Goal: Transaction & Acquisition: Purchase product/service

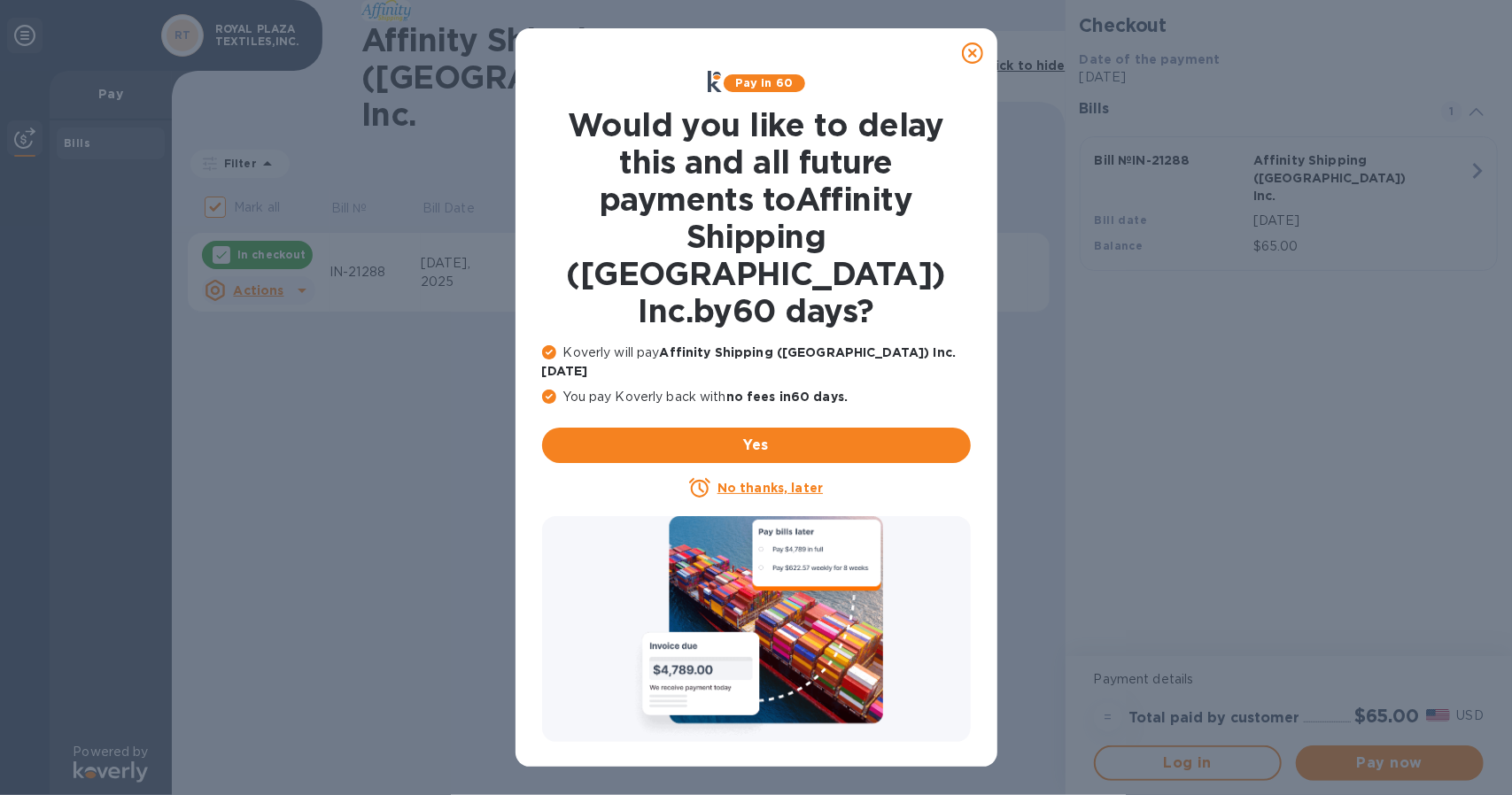
click at [748, 481] on u "No thanks, later" at bounding box center [770, 488] width 105 height 14
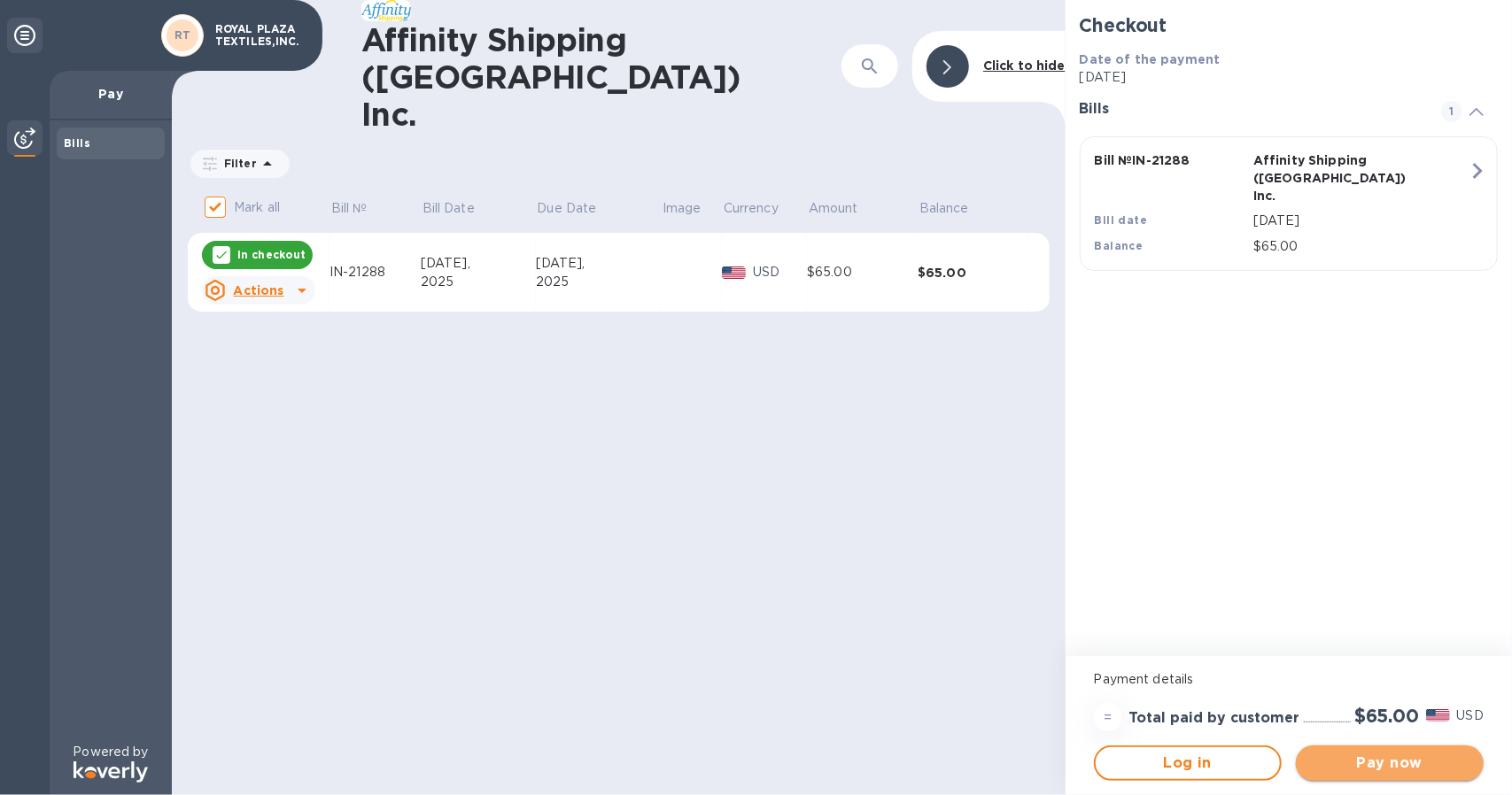
click at [1391, 751] on button "Pay now" at bounding box center [1390, 763] width 187 height 36
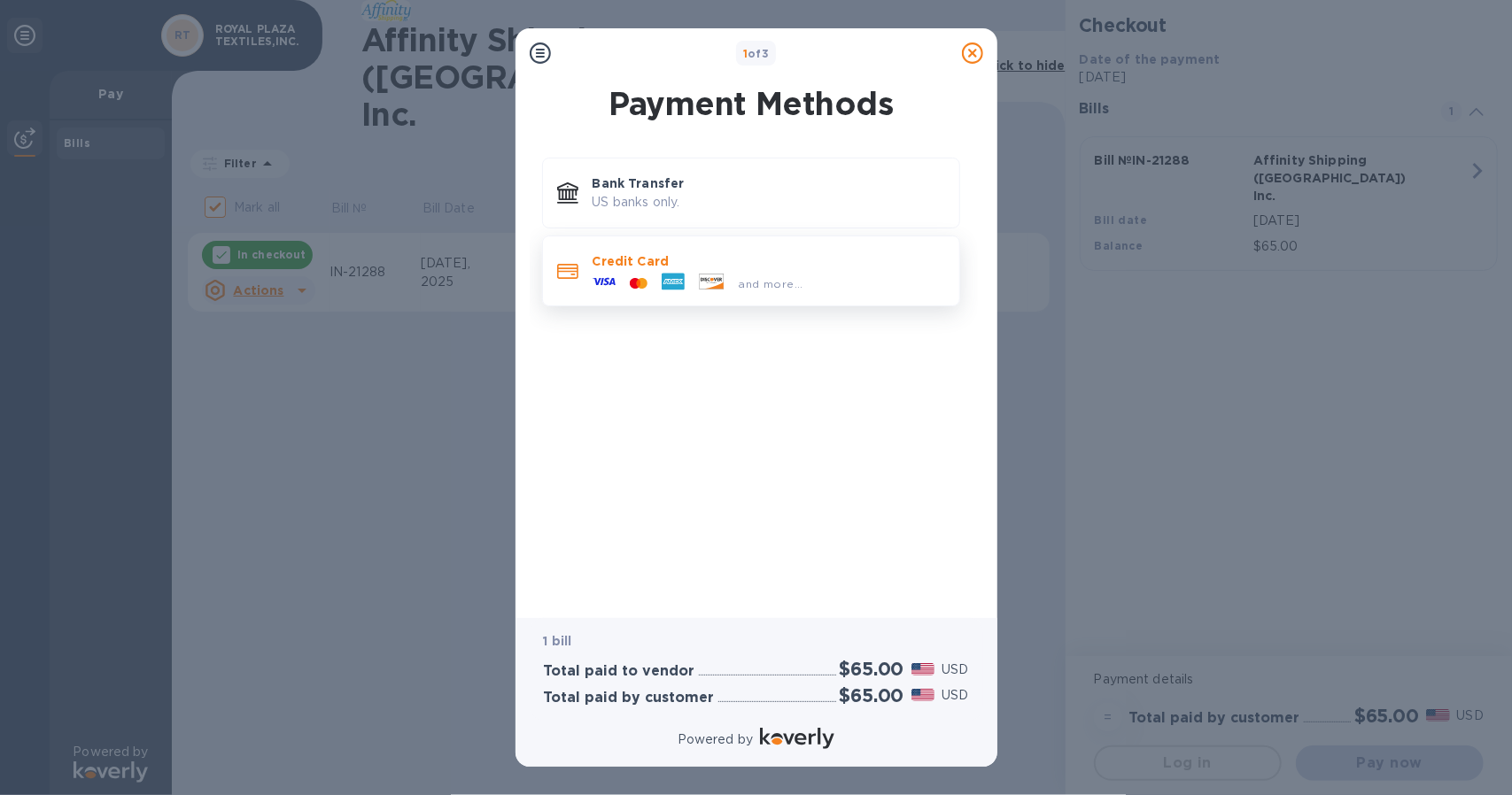
click at [644, 275] on div at bounding box center [639, 283] width 32 height 16
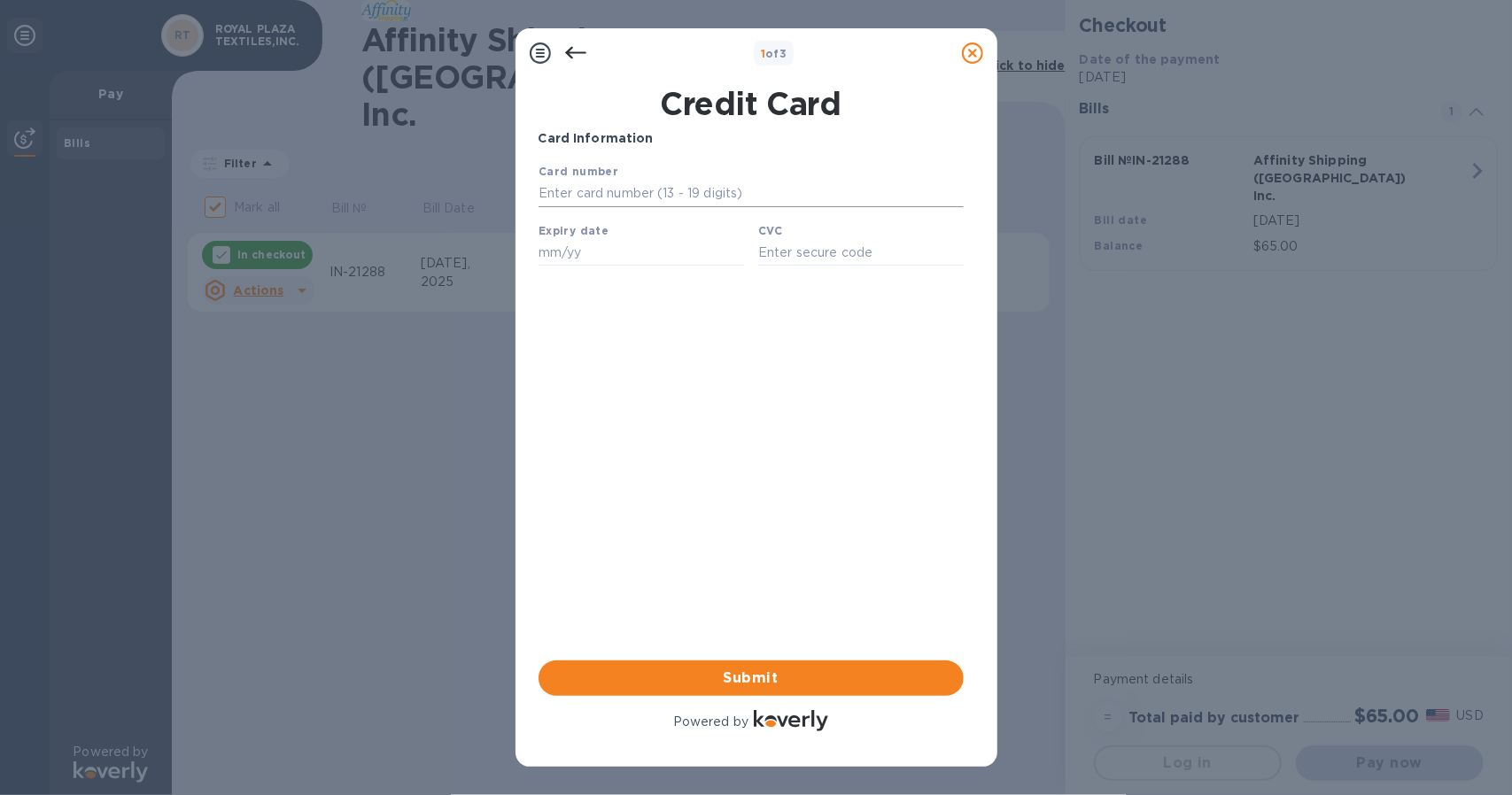
click at [589, 195] on input "text" at bounding box center [751, 193] width 425 height 27
type input "[CREDIT_CARD_NUMBER]"
click at [560, 247] on input "text" at bounding box center [641, 252] width 206 height 27
type input "05/29"
click at [763, 262] on input "text" at bounding box center [860, 252] width 206 height 27
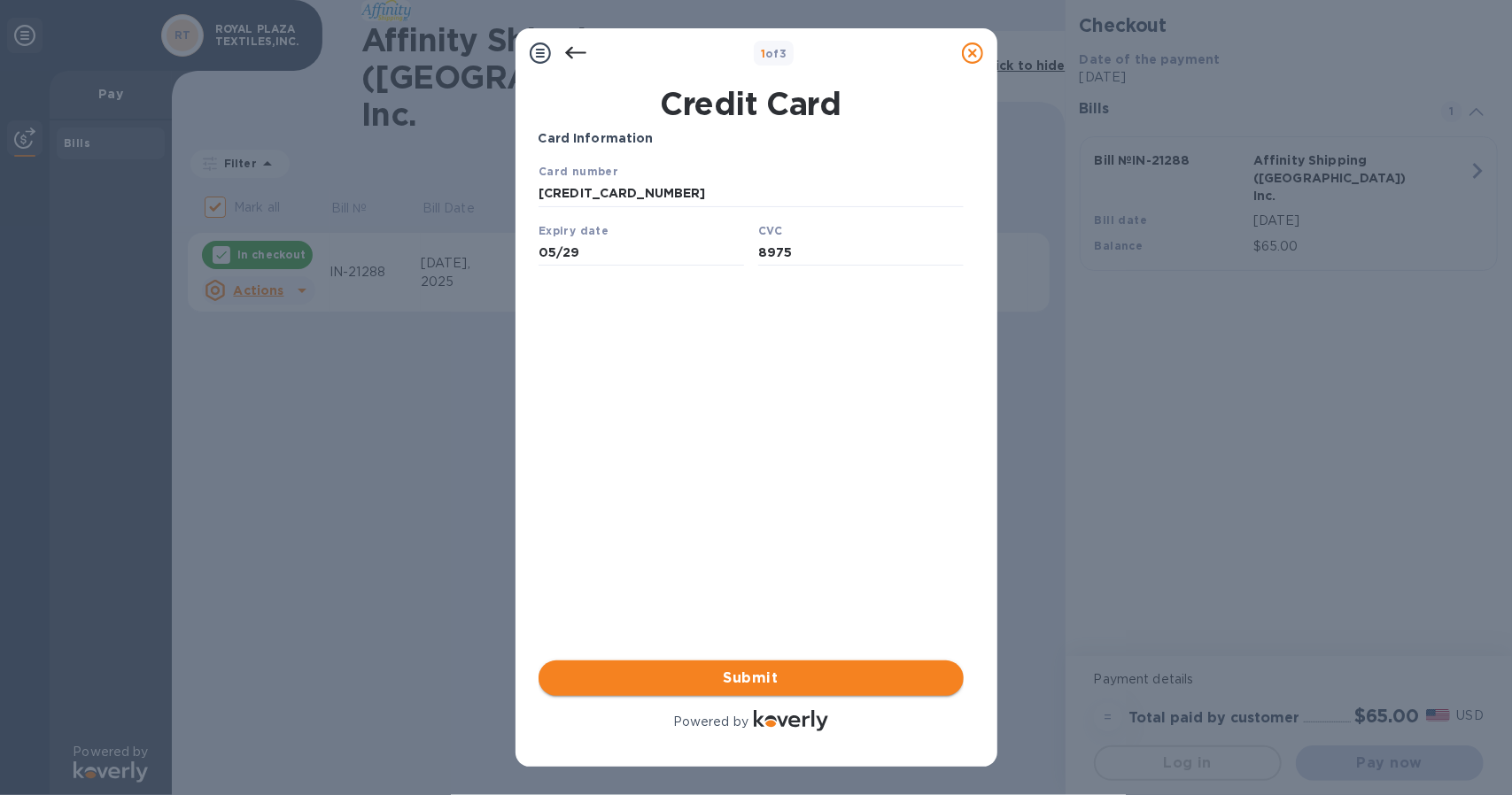
type input "8975"
click at [782, 679] on span "Submit" at bounding box center [751, 678] width 397 height 21
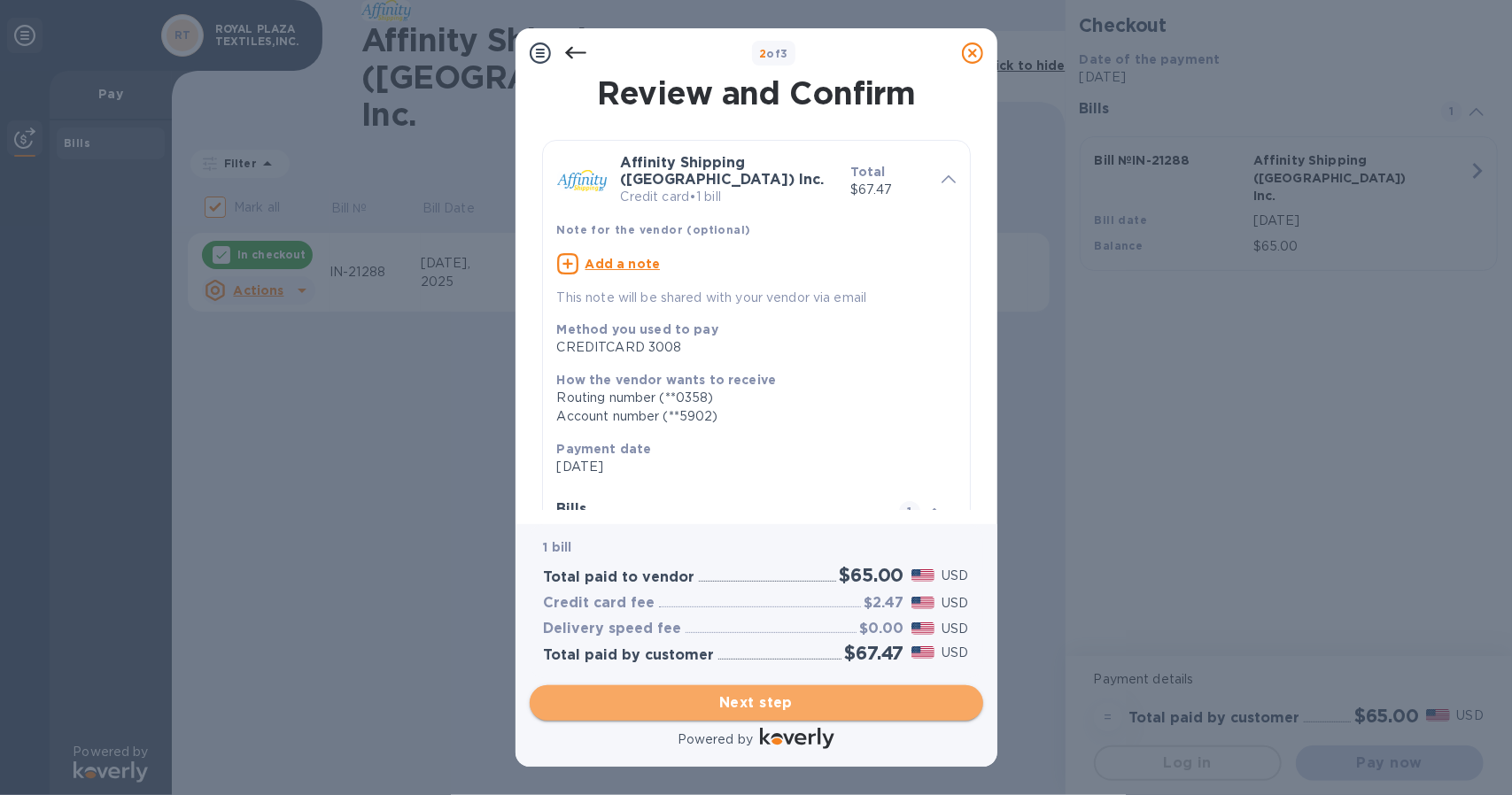
click at [736, 698] on span "Next step" at bounding box center [756, 703] width 425 height 21
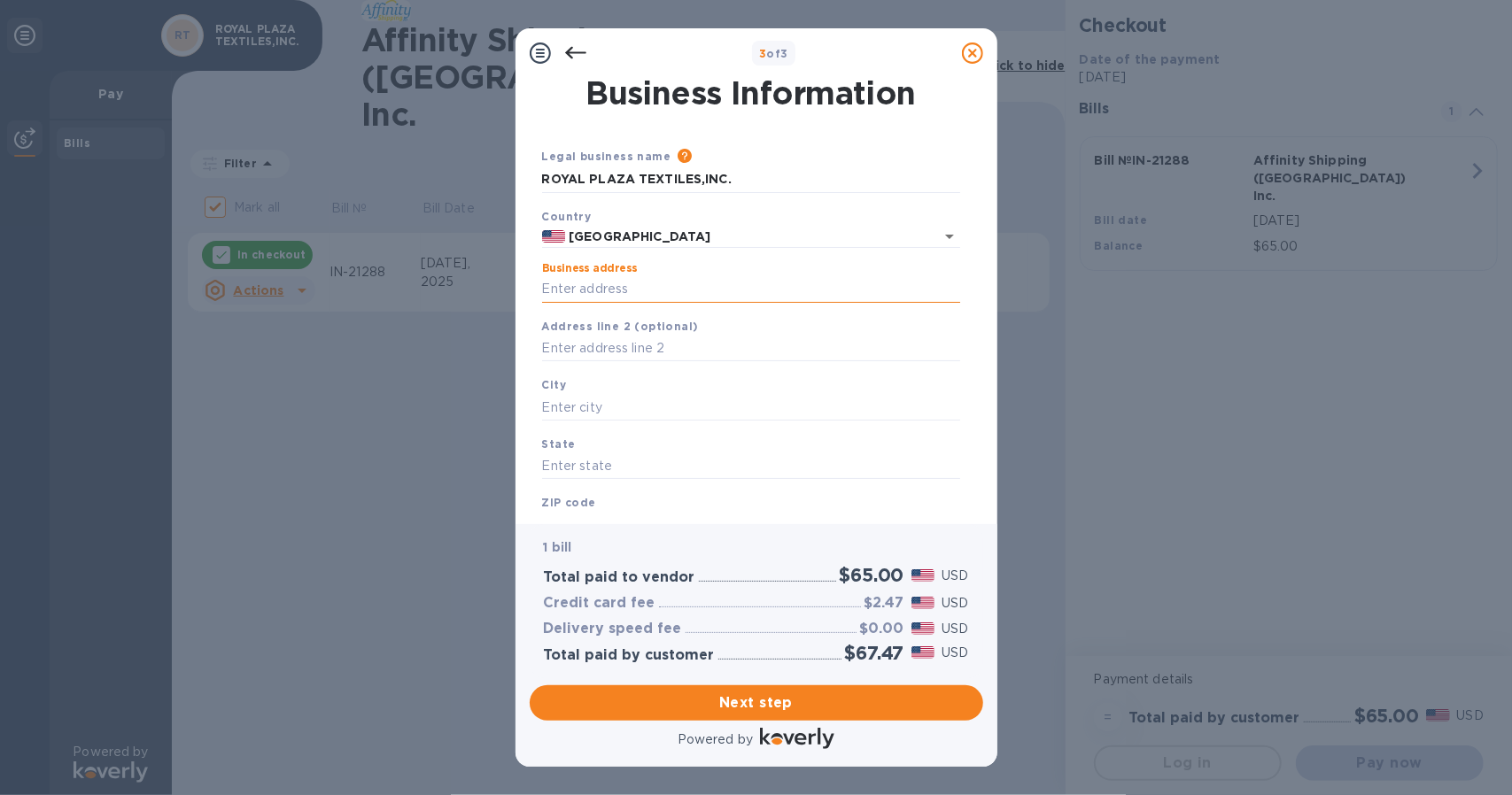
click at [613, 289] on input "Business address" at bounding box center [751, 290] width 418 height 27
type input "[STREET_ADDRESS][PERSON_NAME]"
click at [580, 405] on input "text" at bounding box center [751, 408] width 418 height 27
type input "Corona"
click at [591, 480] on input "text" at bounding box center [751, 468] width 418 height 27
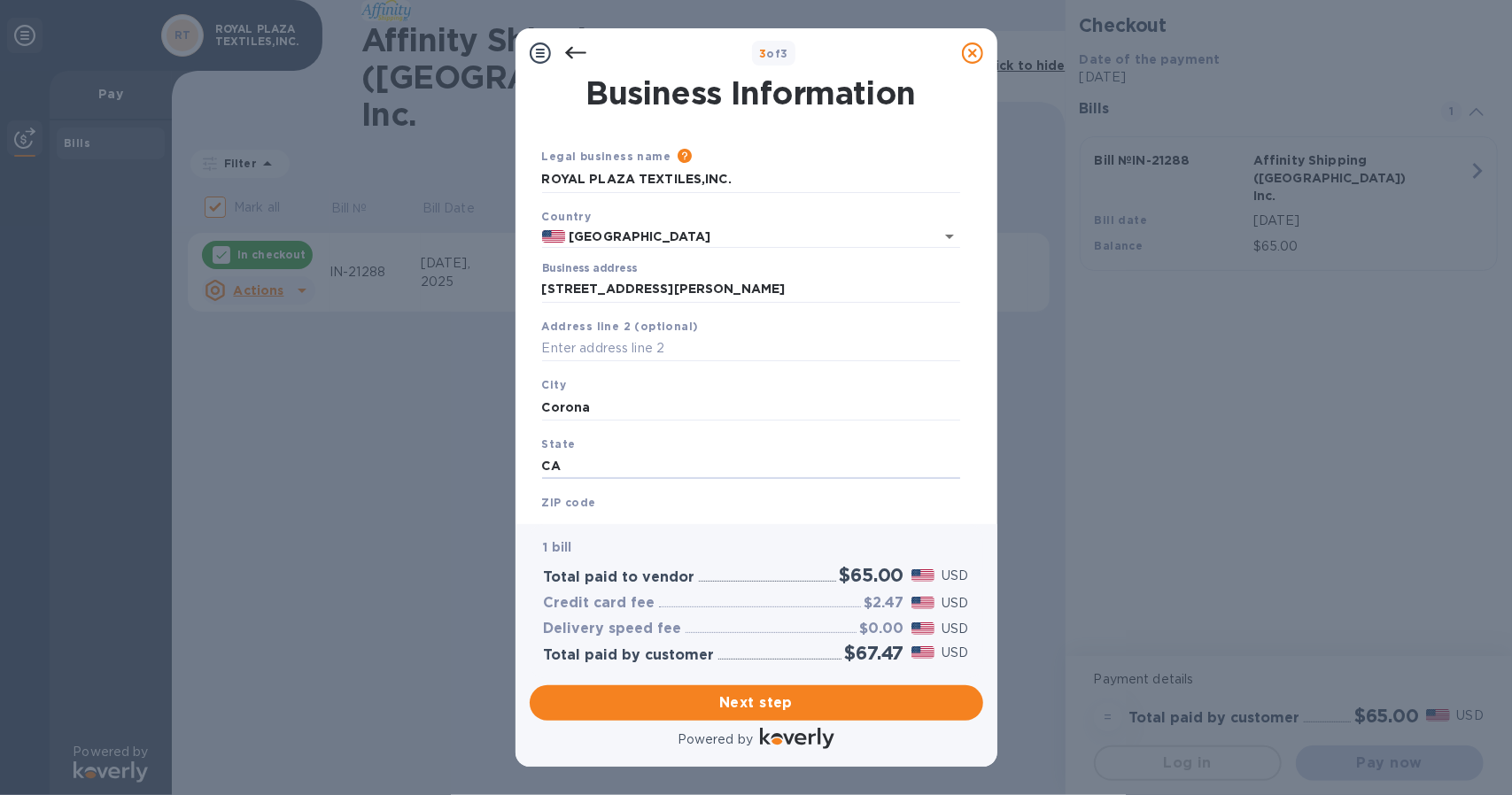
type input "CA"
click at [598, 507] on div "ZIP code" at bounding box center [751, 515] width 432 height 59
click at [571, 506] on b "ZIP code" at bounding box center [569, 503] width 54 height 14
click at [552, 504] on b "ZIP code" at bounding box center [569, 503] width 54 height 14
click at [546, 506] on b "ZIP code" at bounding box center [569, 503] width 54 height 14
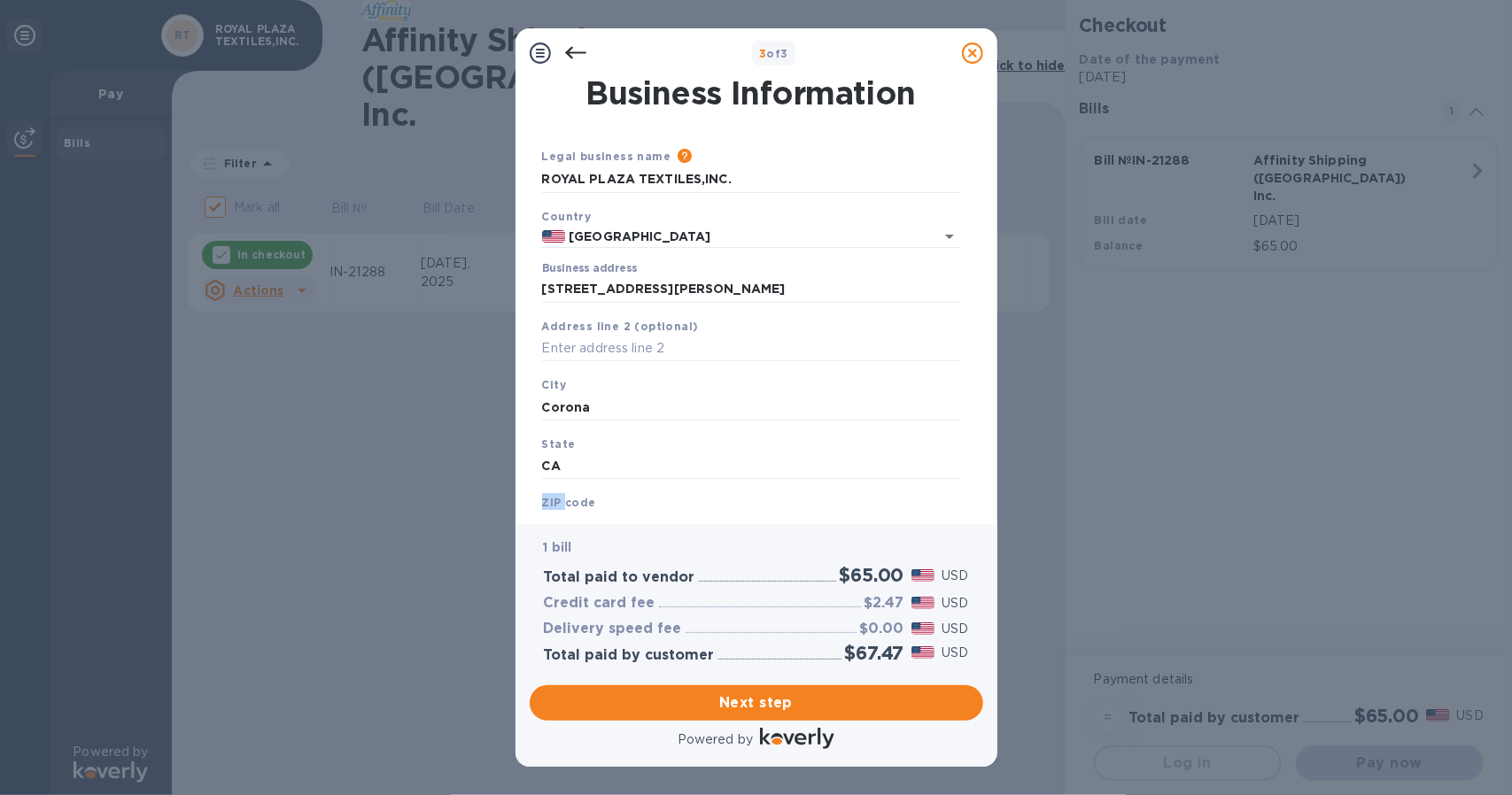
click at [546, 507] on div "ZIP code" at bounding box center [751, 515] width 432 height 59
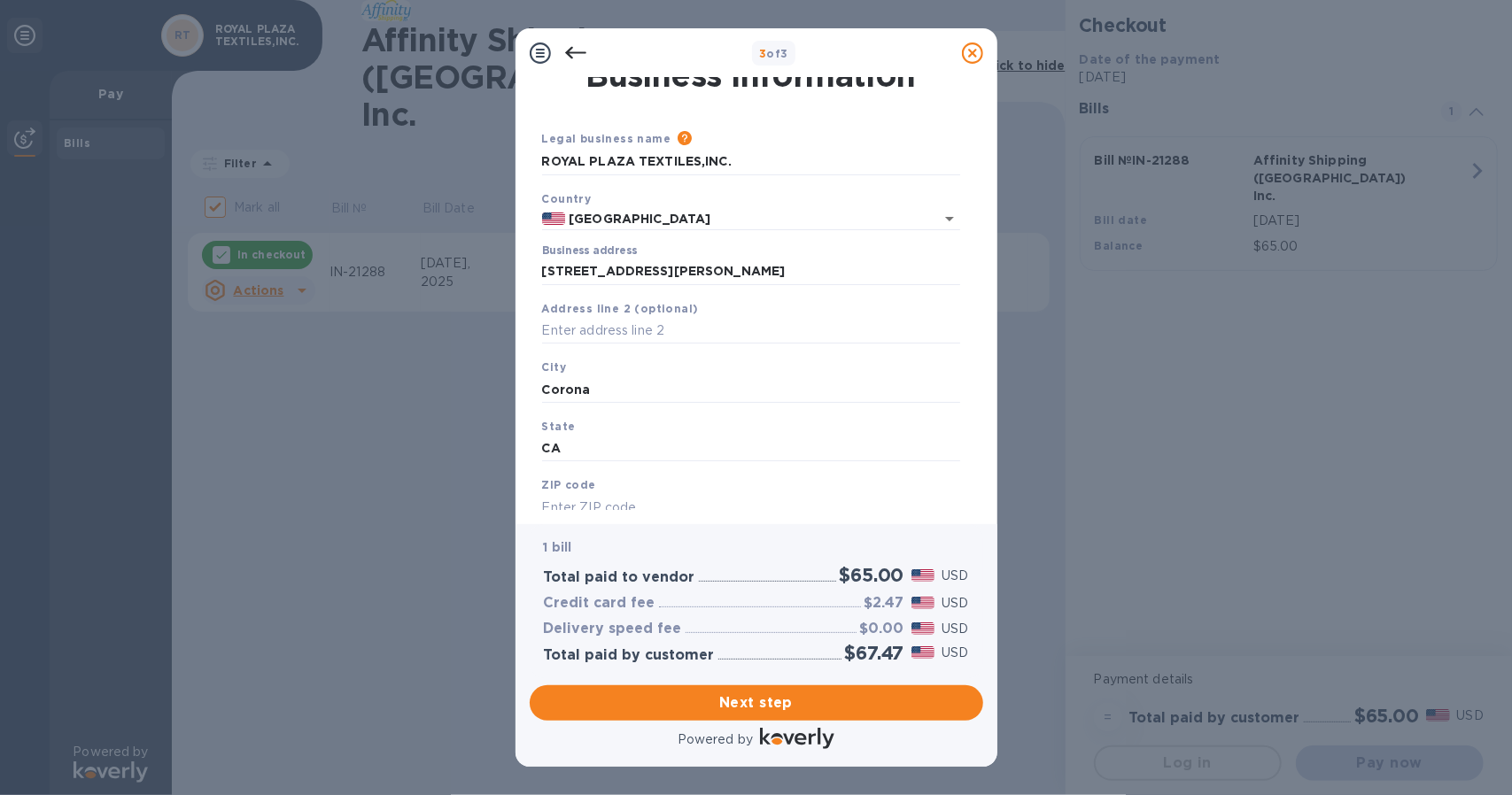
click at [546, 507] on input "text" at bounding box center [751, 508] width 418 height 27
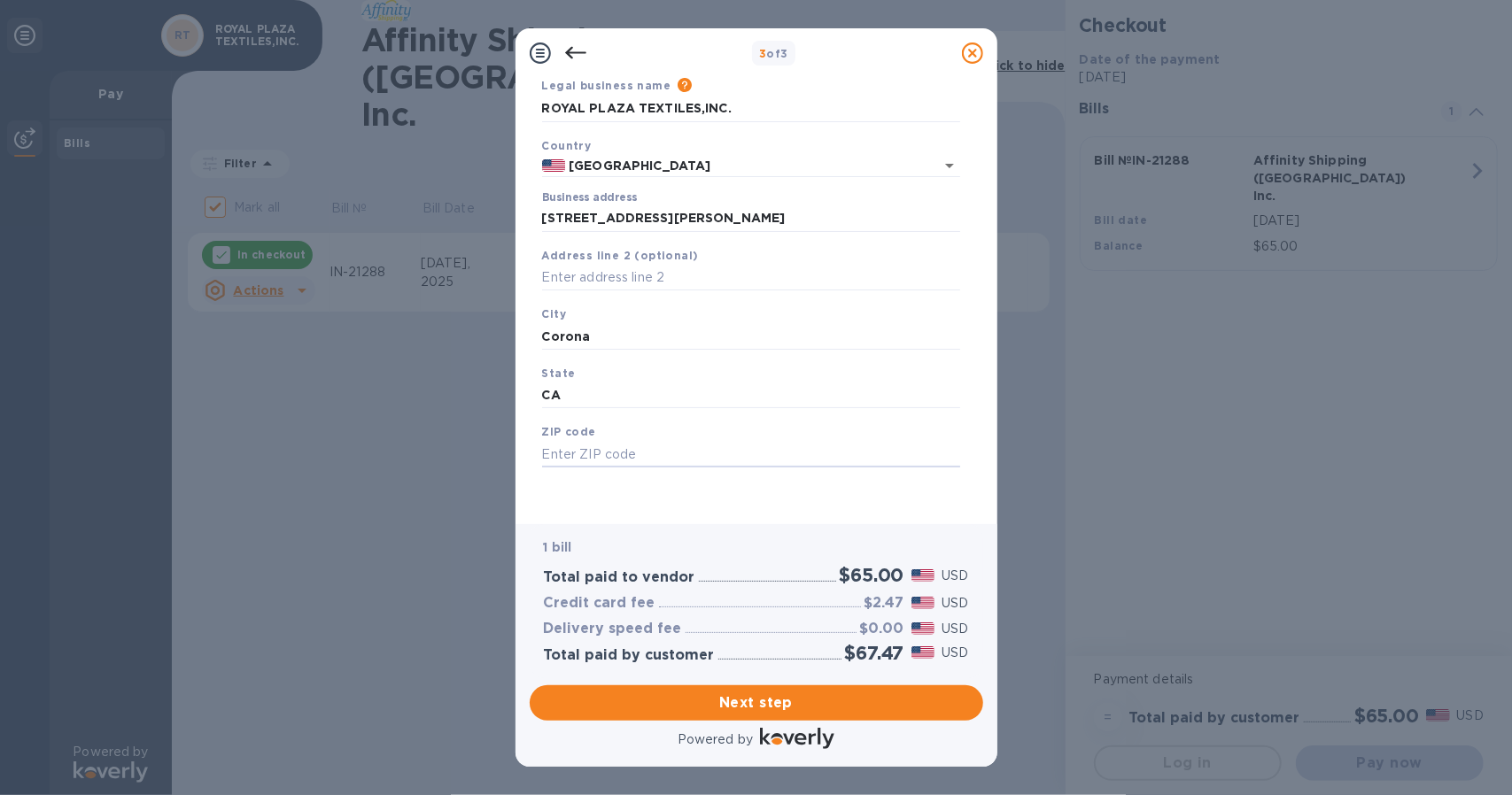
scroll to position [71, 0]
type input "92879"
click at [716, 491] on div "Legal business name Please provide the legal name that appears on your SS-4 for…" at bounding box center [751, 293] width 432 height 434
click at [772, 704] on span "Next step" at bounding box center [756, 703] width 425 height 21
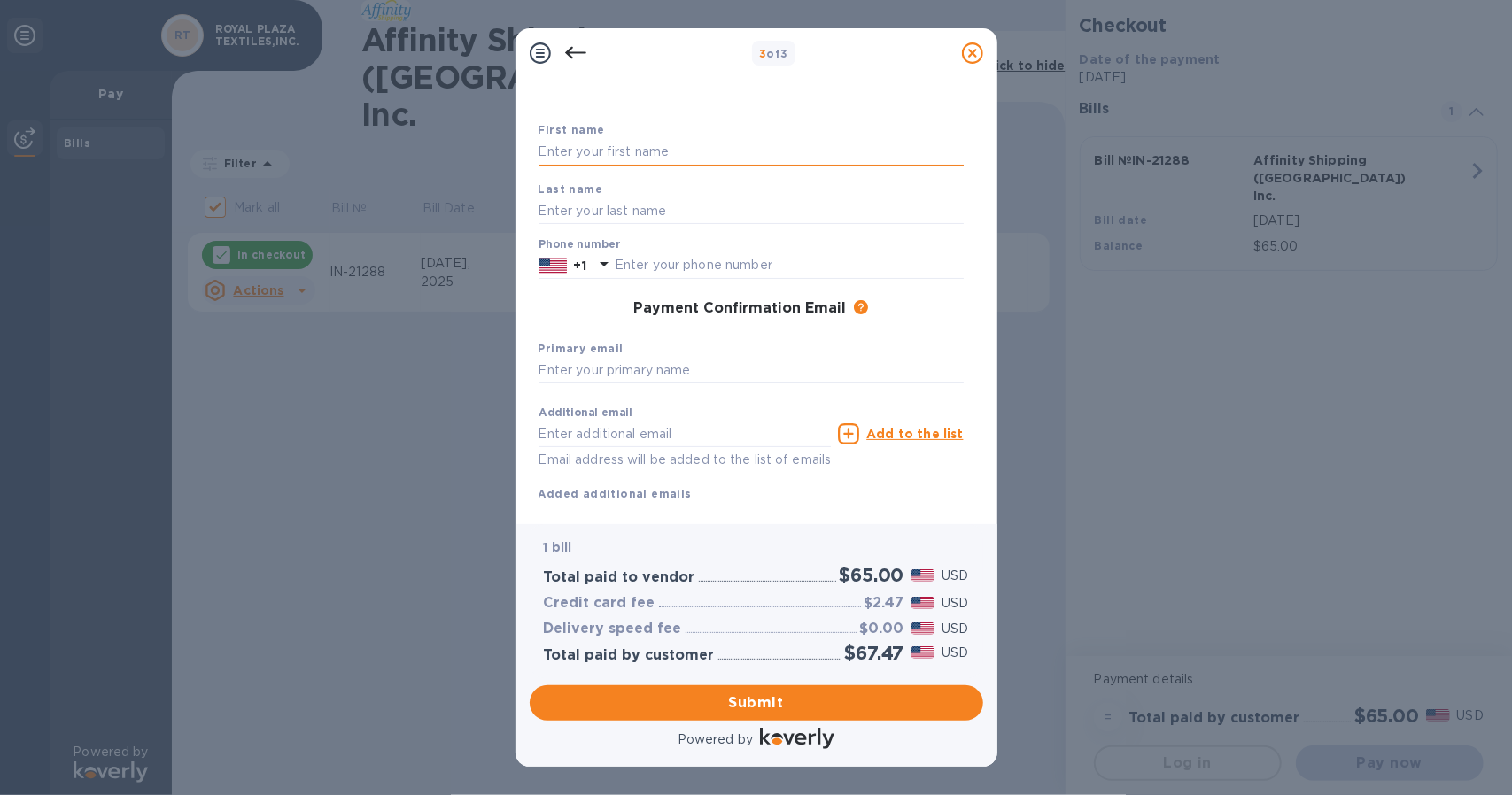
click at [642, 155] on input "text" at bounding box center [752, 153] width 425 height 27
type input "[PERSON_NAME]"
click at [626, 208] on input "text" at bounding box center [752, 211] width 425 height 27
type input "Ghunaim"
click at [671, 265] on input "text" at bounding box center [788, 266] width 349 height 27
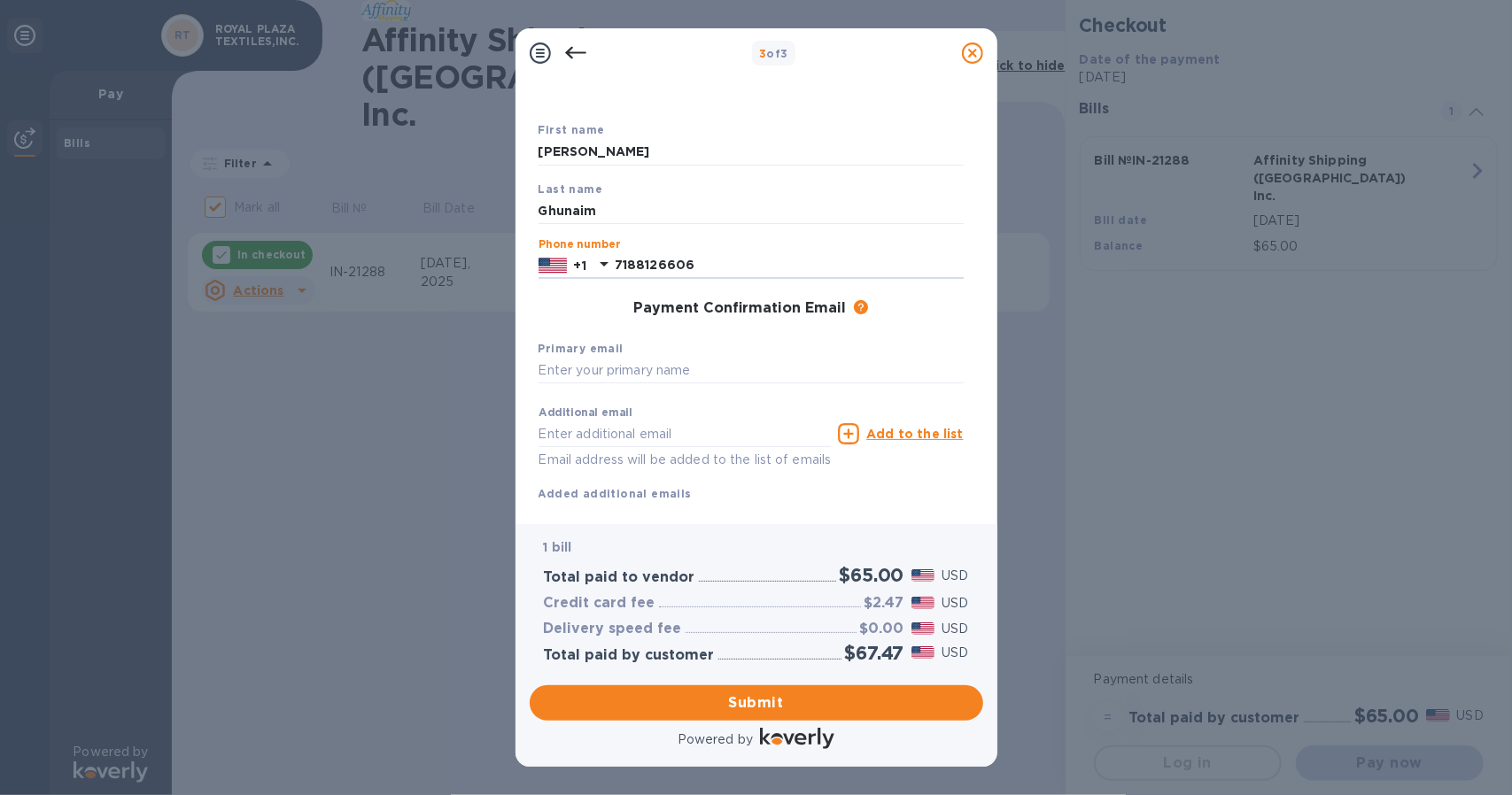
type input "7188126606"
click at [597, 319] on div "Payment Confirmation Email The added email addresses will be used to send the p…" at bounding box center [751, 309] width 440 height 32
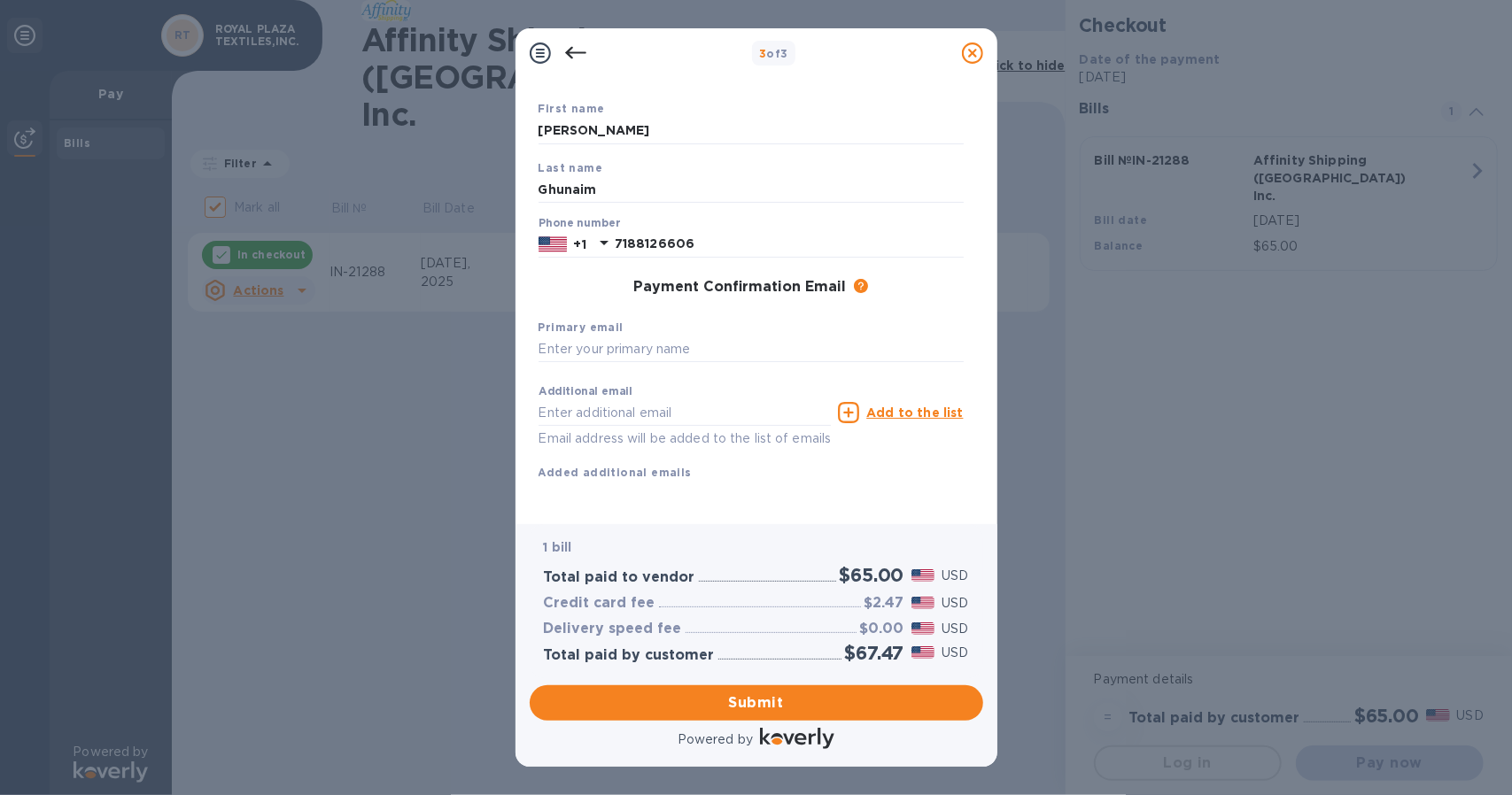
scroll to position [113, 0]
click at [585, 336] on input "text" at bounding box center [752, 350] width 425 height 27
type input "[EMAIL_ADDRESS][DOMAIN_NAME]"
click at [723, 472] on div "First name [PERSON_NAME] Last name [PERSON_NAME] Phone number [PHONE_NUMBER] Pa…" at bounding box center [752, 304] width 425 height 411
click at [762, 707] on span "Submit" at bounding box center [756, 703] width 425 height 21
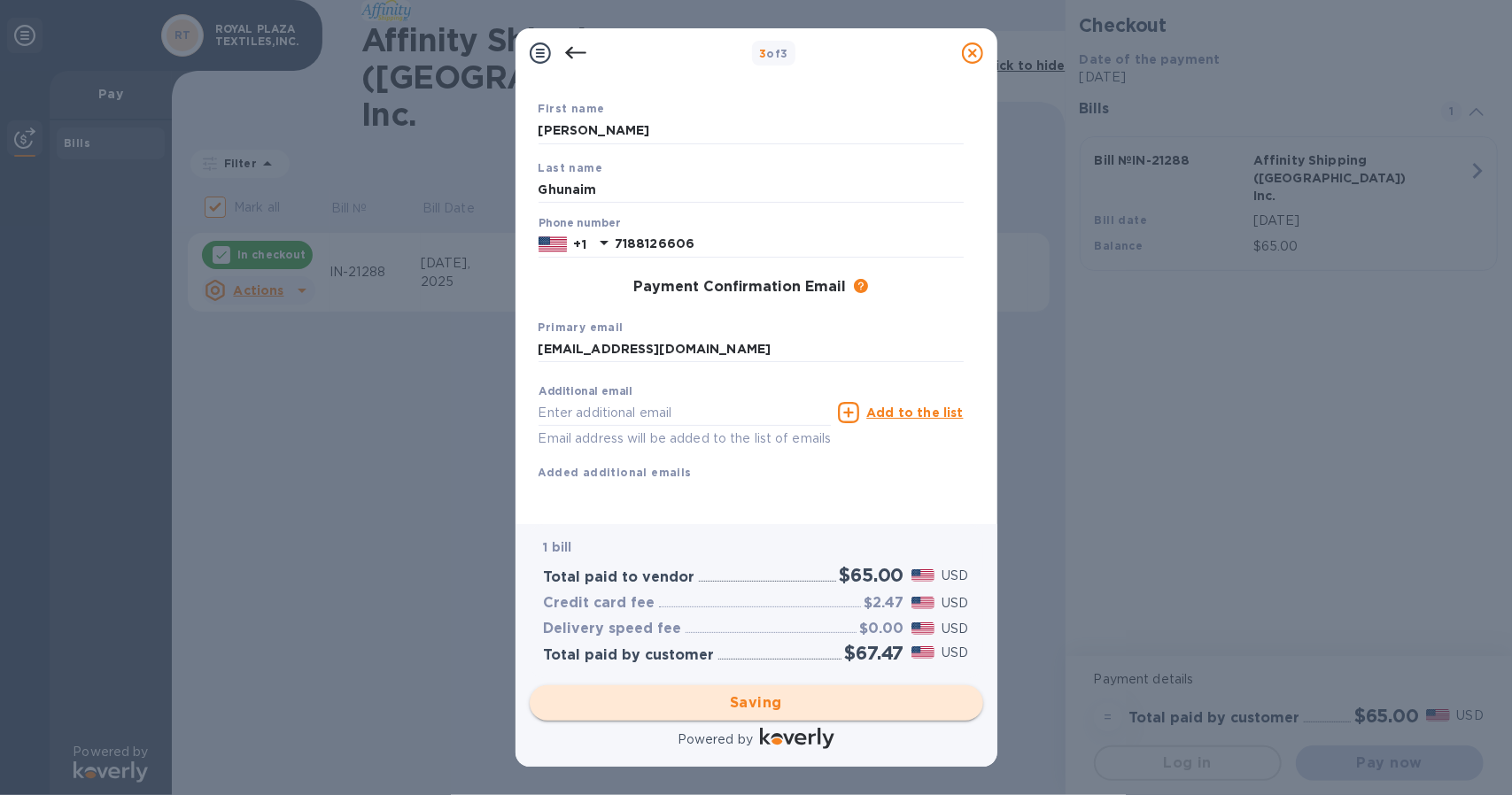
checkbox input "false"
